Goal: Find specific page/section: Find specific page/section

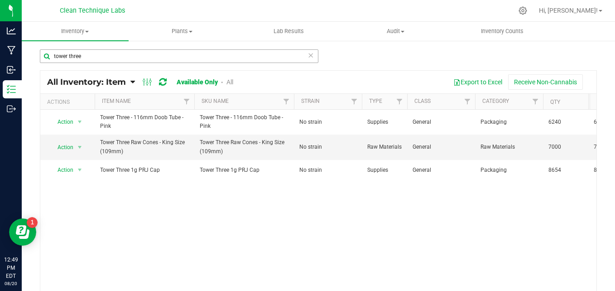
click at [178, 56] on input "tower three" at bounding box center [179, 56] width 279 height 14
type input "t"
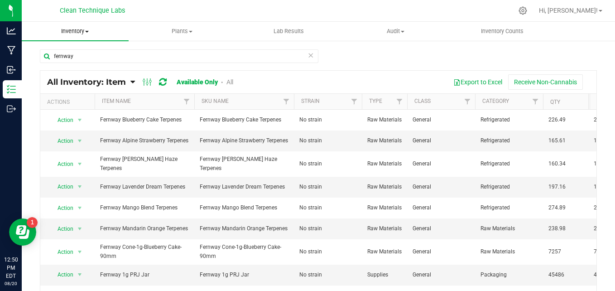
type input "fernway"
click at [88, 35] on span "Inventory" at bounding box center [75, 31] width 107 height 8
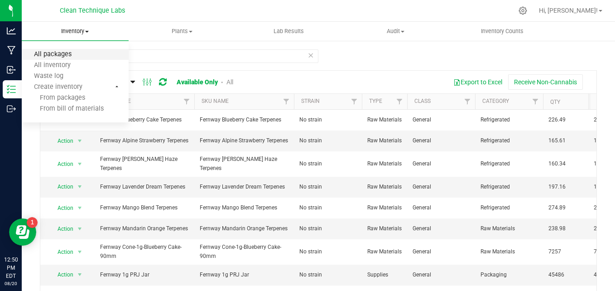
click at [72, 55] on span "All packages" at bounding box center [53, 55] width 62 height 8
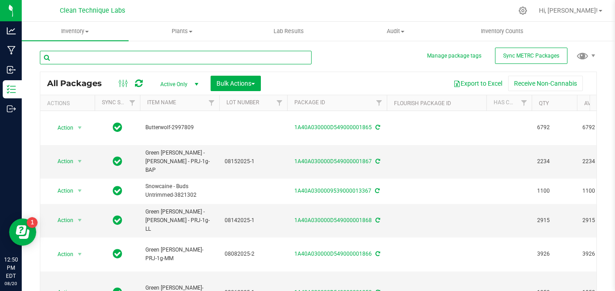
click at [102, 61] on input "text" at bounding box center [176, 58] width 272 height 14
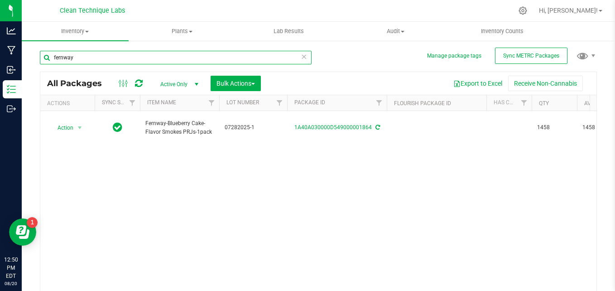
type input "fernway"
